Goal: Task Accomplishment & Management: Manage account settings

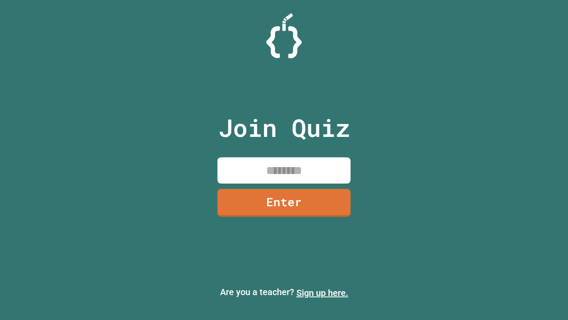
click at [322, 292] on link "Sign up here." at bounding box center [322, 292] width 52 height 11
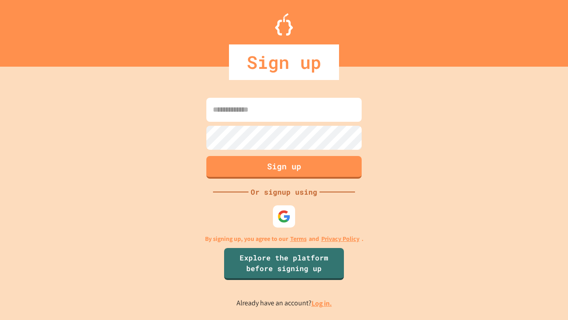
click at [322, 303] on link "Log in." at bounding box center [322, 302] width 20 height 9
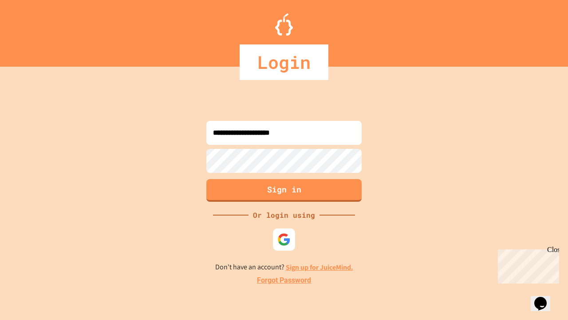
type input "**********"
